Goal: Information Seeking & Learning: Learn about a topic

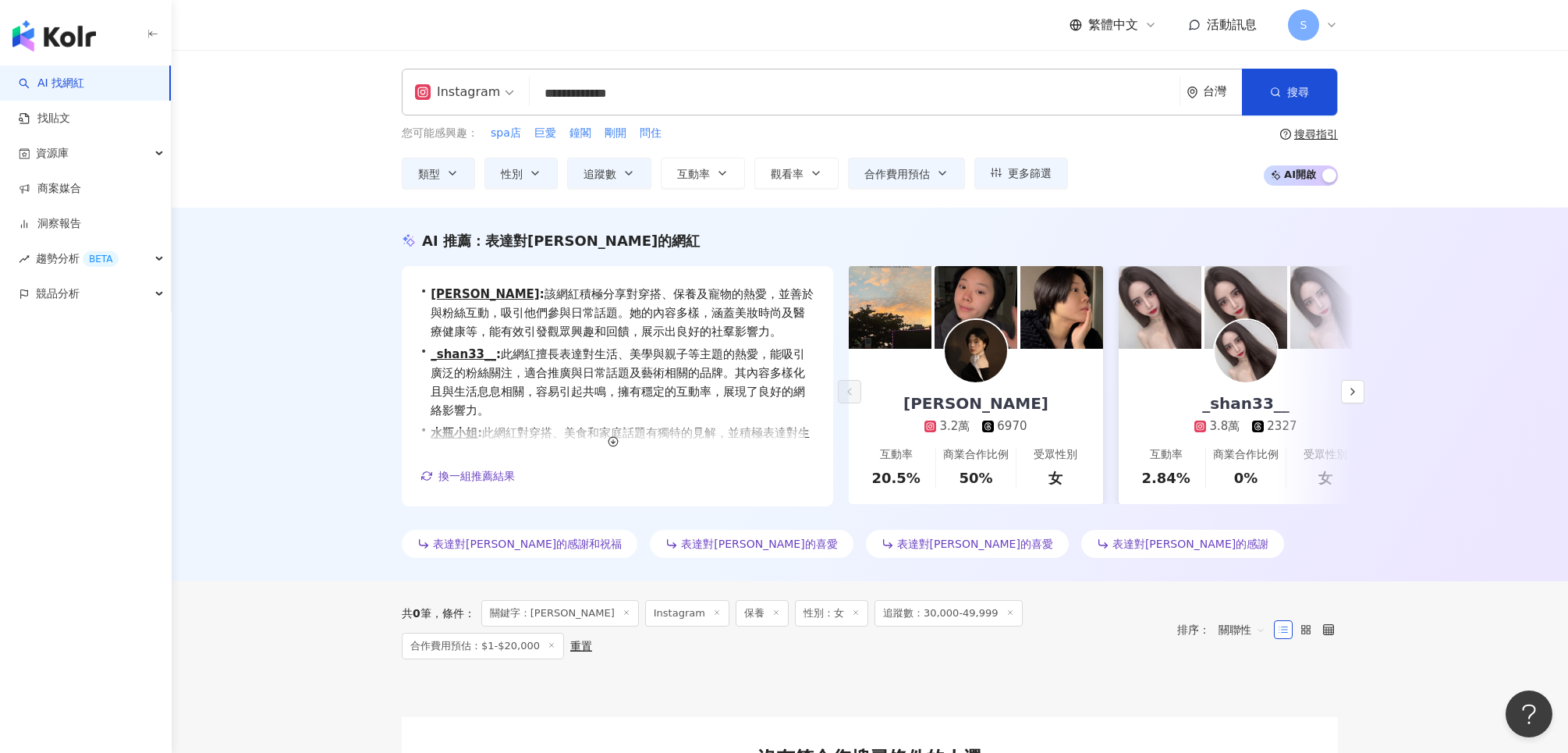
type input "**********"
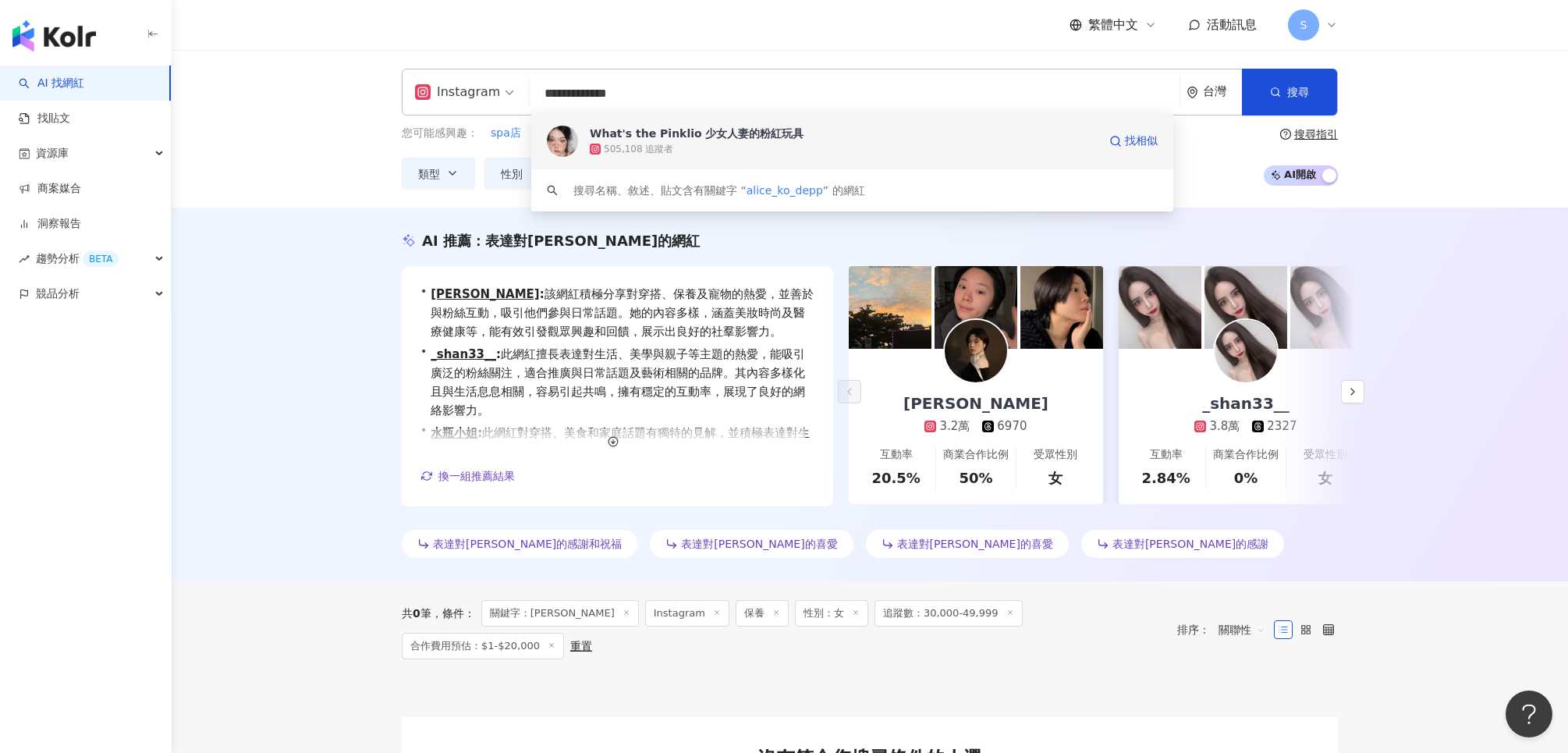
click at [701, 138] on div "What's the Pinklio 少女人妻的粉紅玩具" at bounding box center [696, 133] width 214 height 16
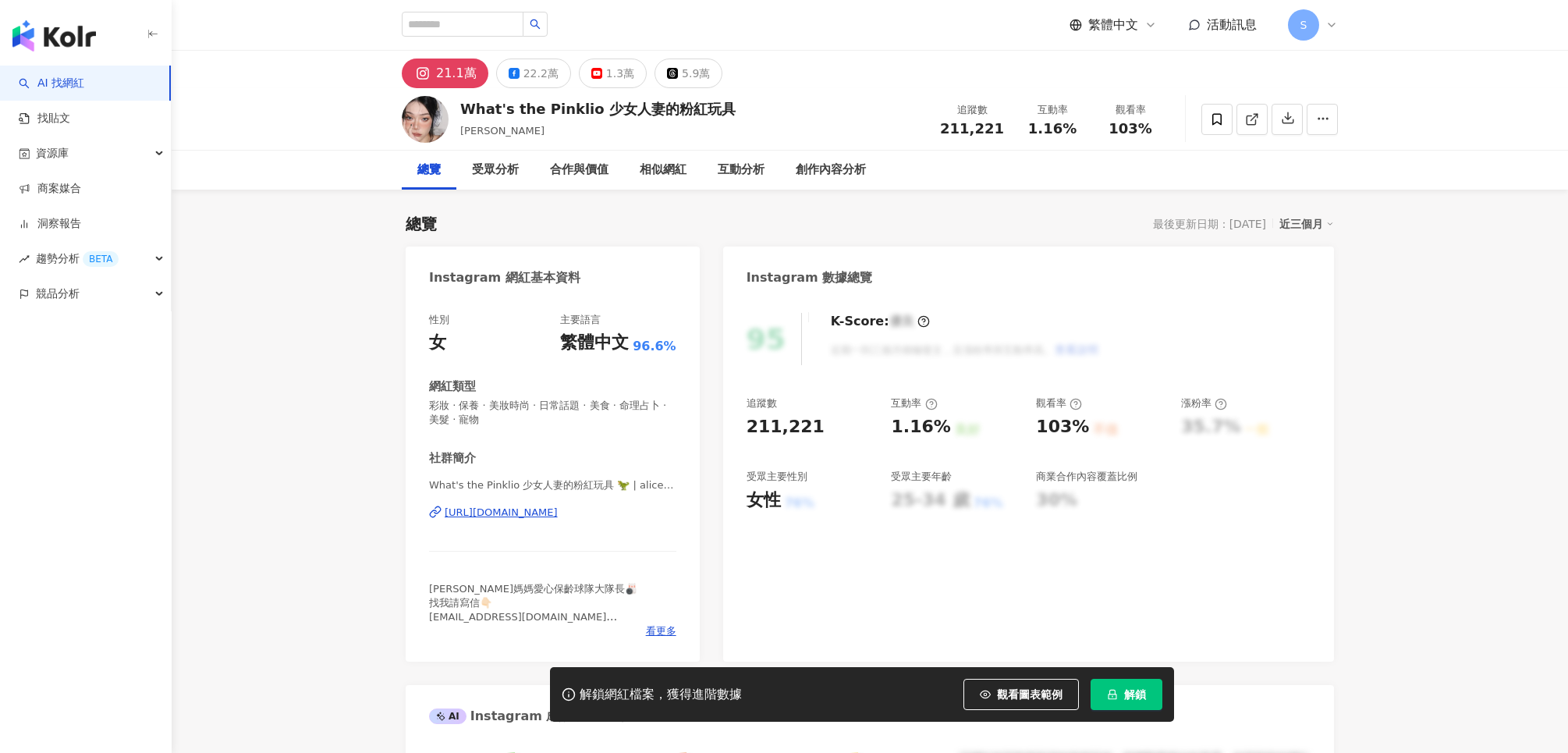
click at [1132, 695] on span "解鎖" at bounding box center [1135, 694] width 22 height 13
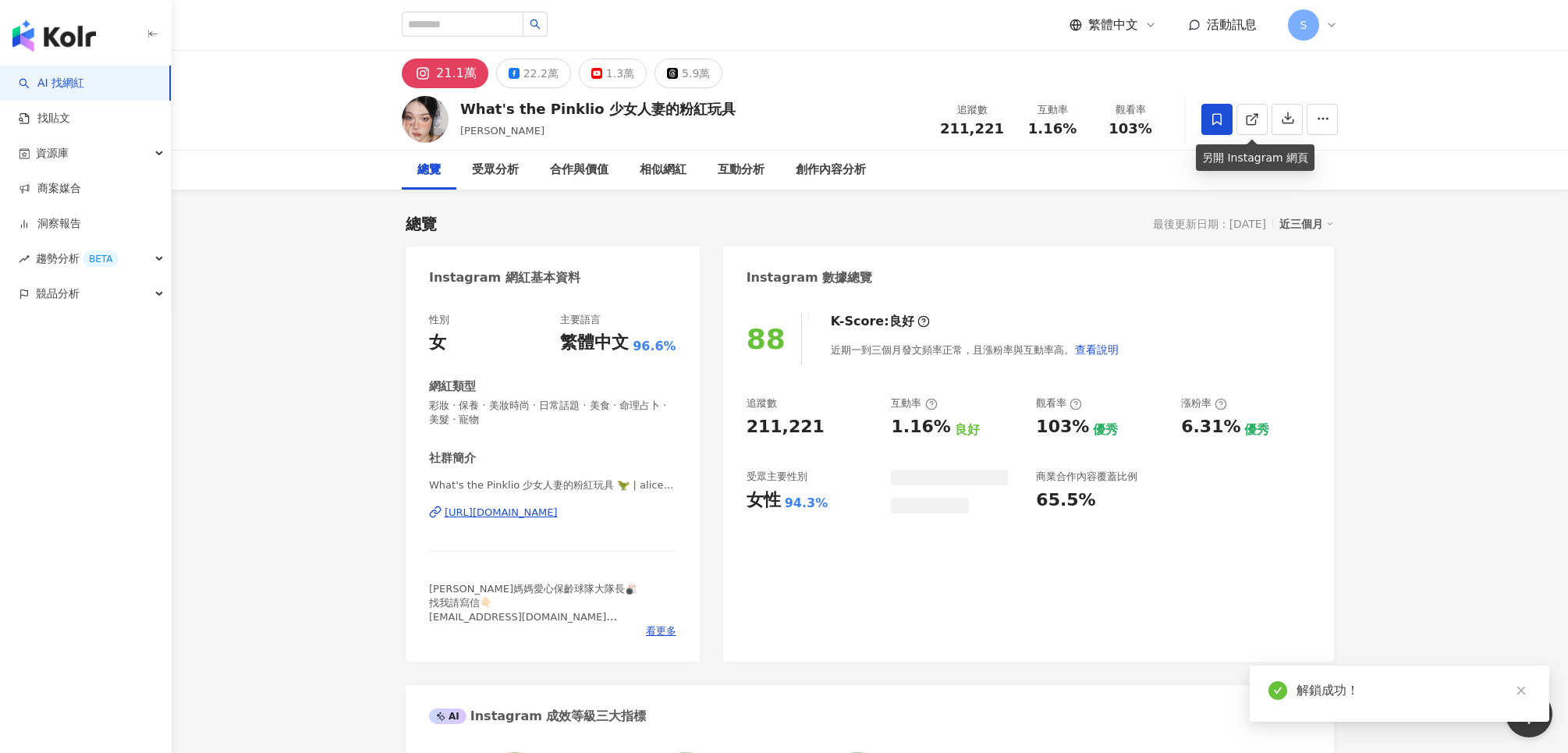
click at [1219, 116] on icon at bounding box center [1217, 119] width 14 height 14
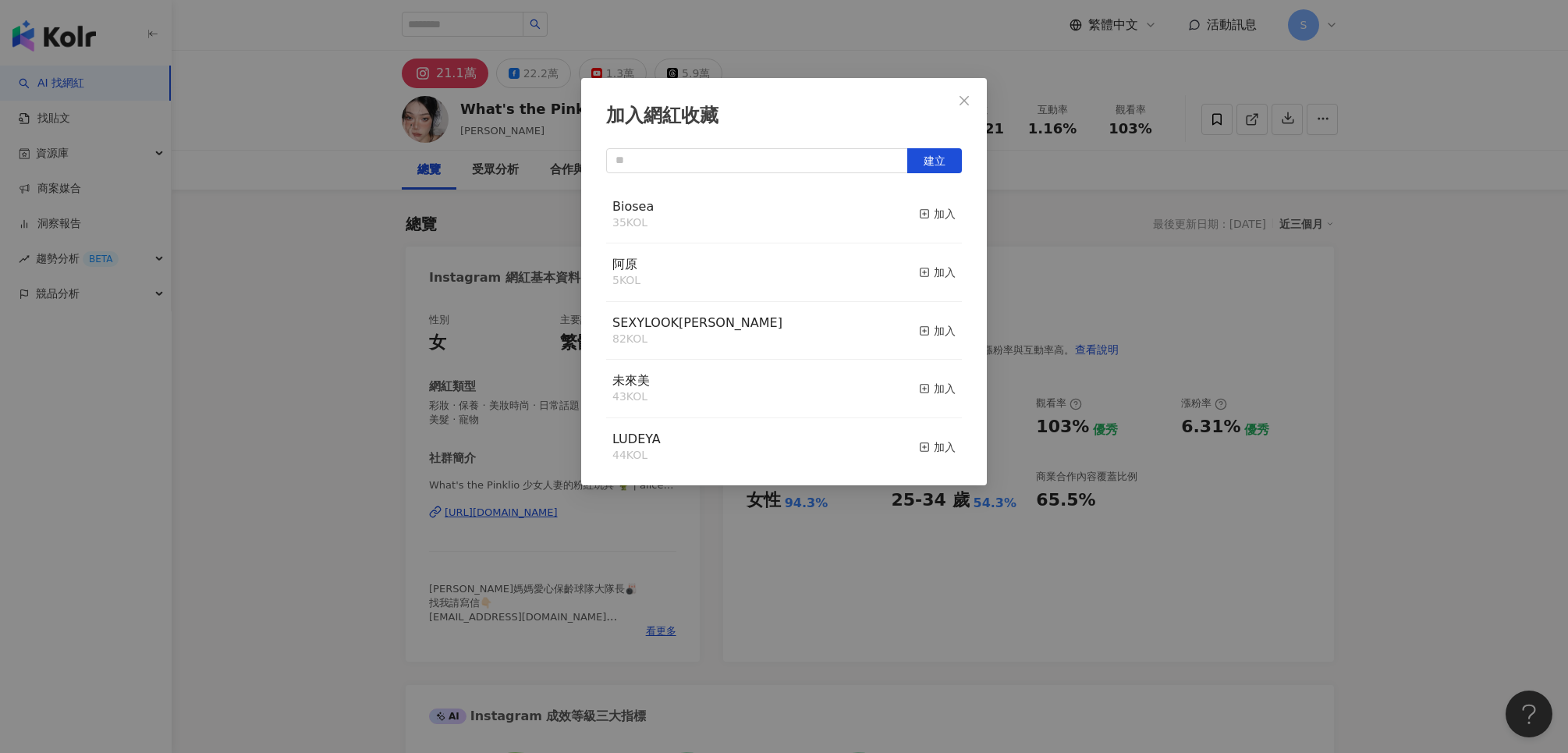
click at [938, 336] on div "加入" at bounding box center [937, 332] width 37 height 18
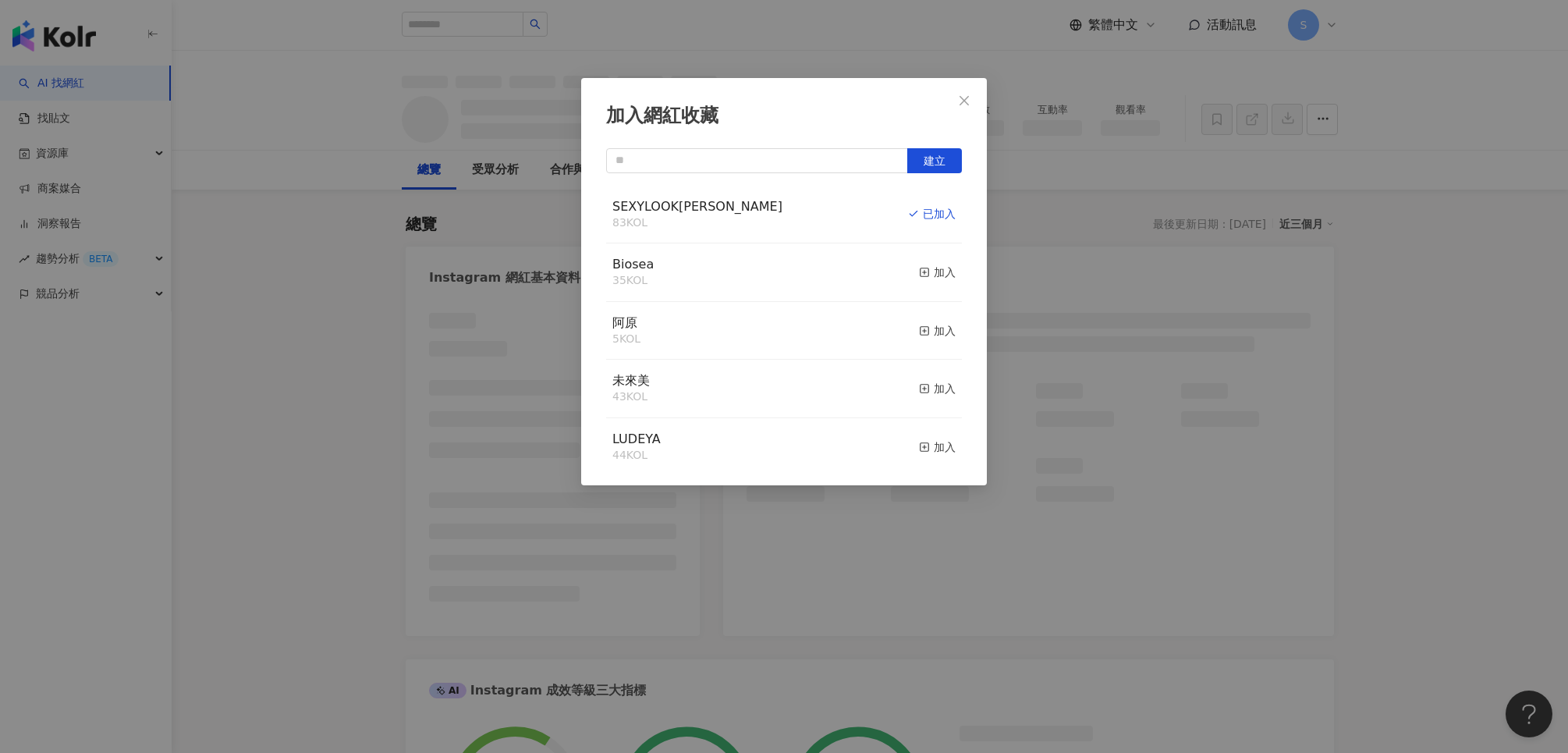
click at [968, 96] on icon "close" at bounding box center [964, 101] width 13 height 13
click at [966, 100] on div "加入網紅收藏 建立 SEXYLOOK西西露 83 KOL 已加入 Biosea 35 KOL 加入 阿原 5 KOL 加入 未來美 43 KOL 加入 LUD…" at bounding box center [784, 376] width 1568 height 753
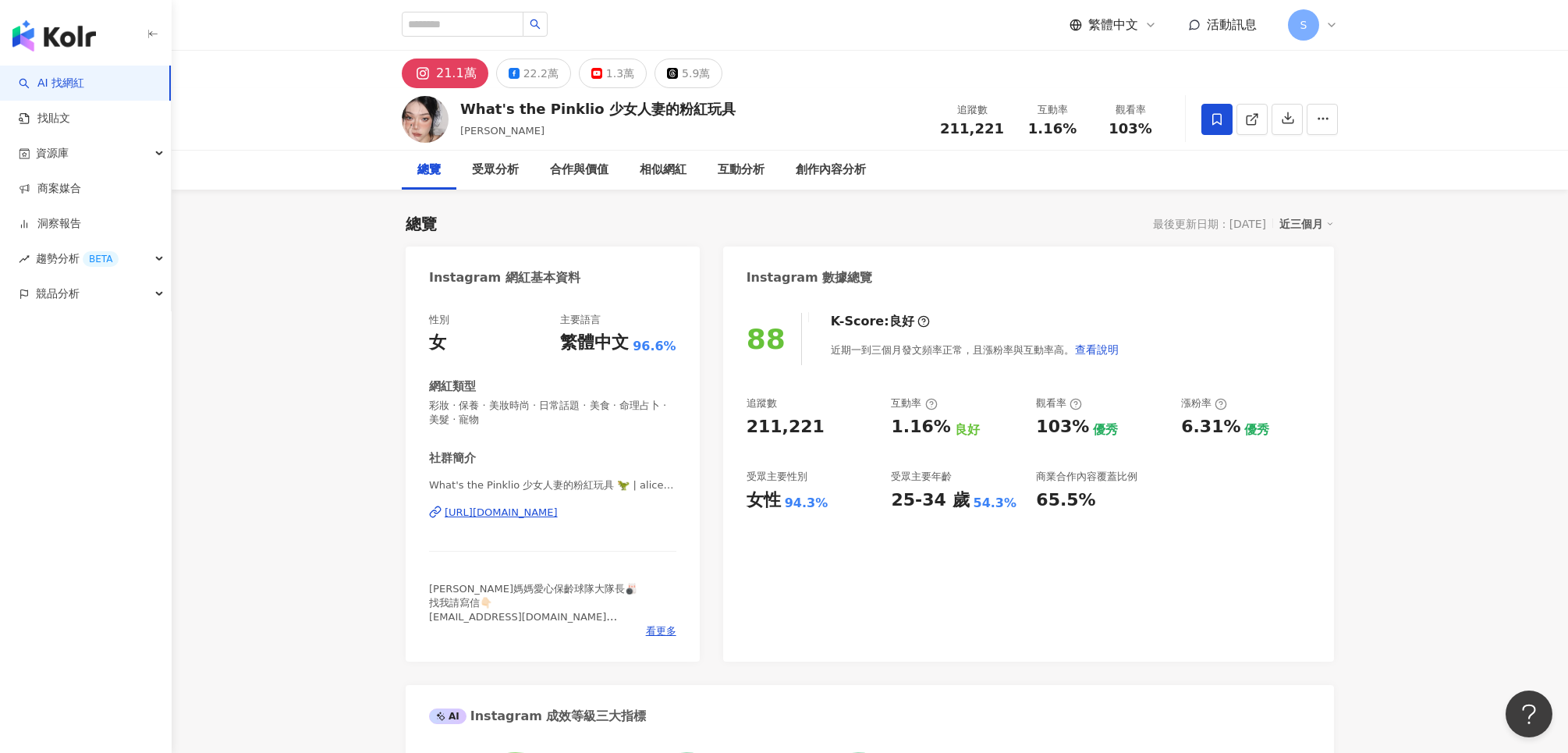
drag, startPoint x: 1459, startPoint y: 476, endPoint x: 1288, endPoint y: 429, distance: 177.3
click at [1459, 476] on div "加入網紅收藏 建立 SEXYLOOK西西露 83 KOL 已加入 Biosea 35 KOL 加入 阿原 5 KOL 加入 未來美 43 KOL 加入 LUD…" at bounding box center [784, 376] width 1568 height 753
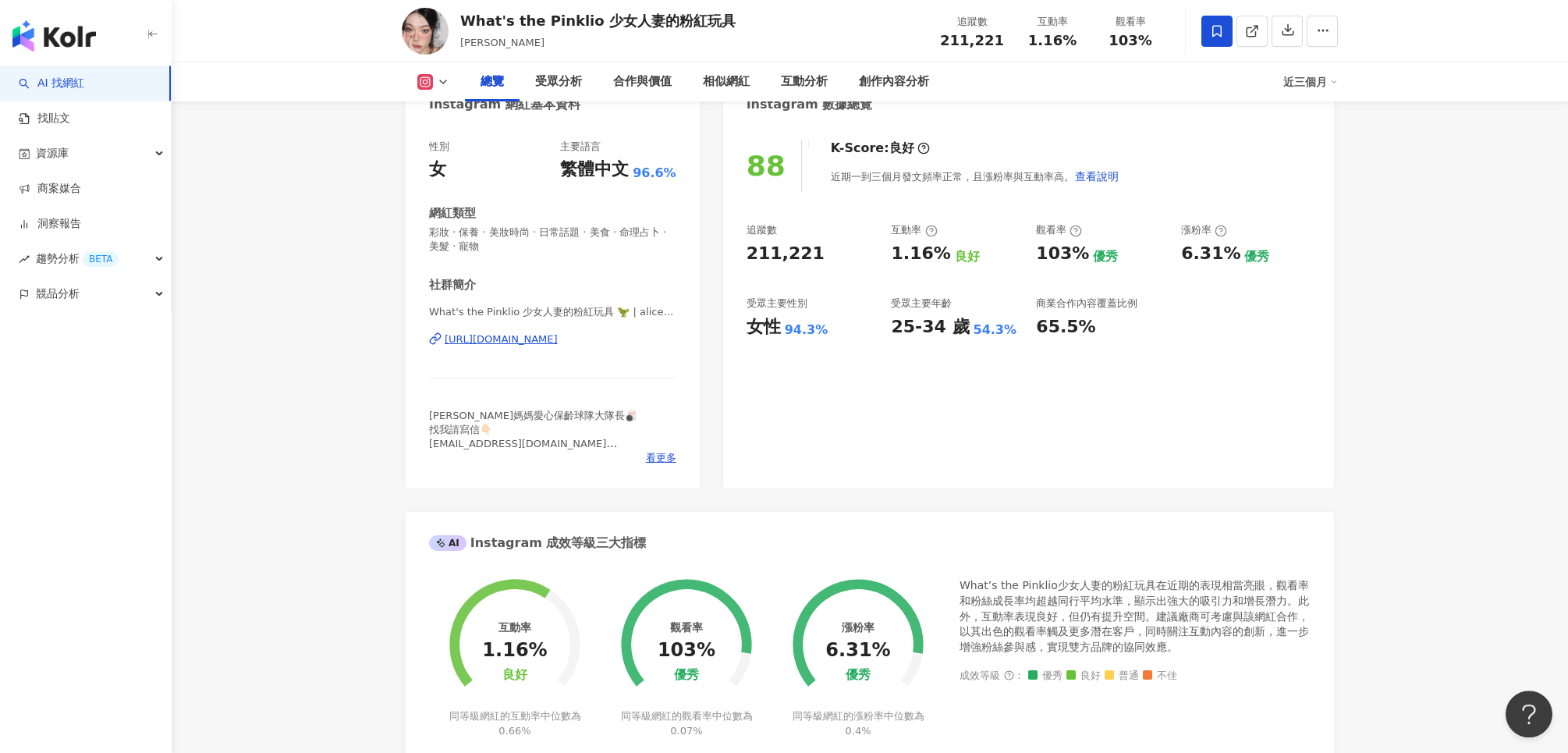
scroll to position [175, 0]
